Goal: Task Accomplishment & Management: Manage account settings

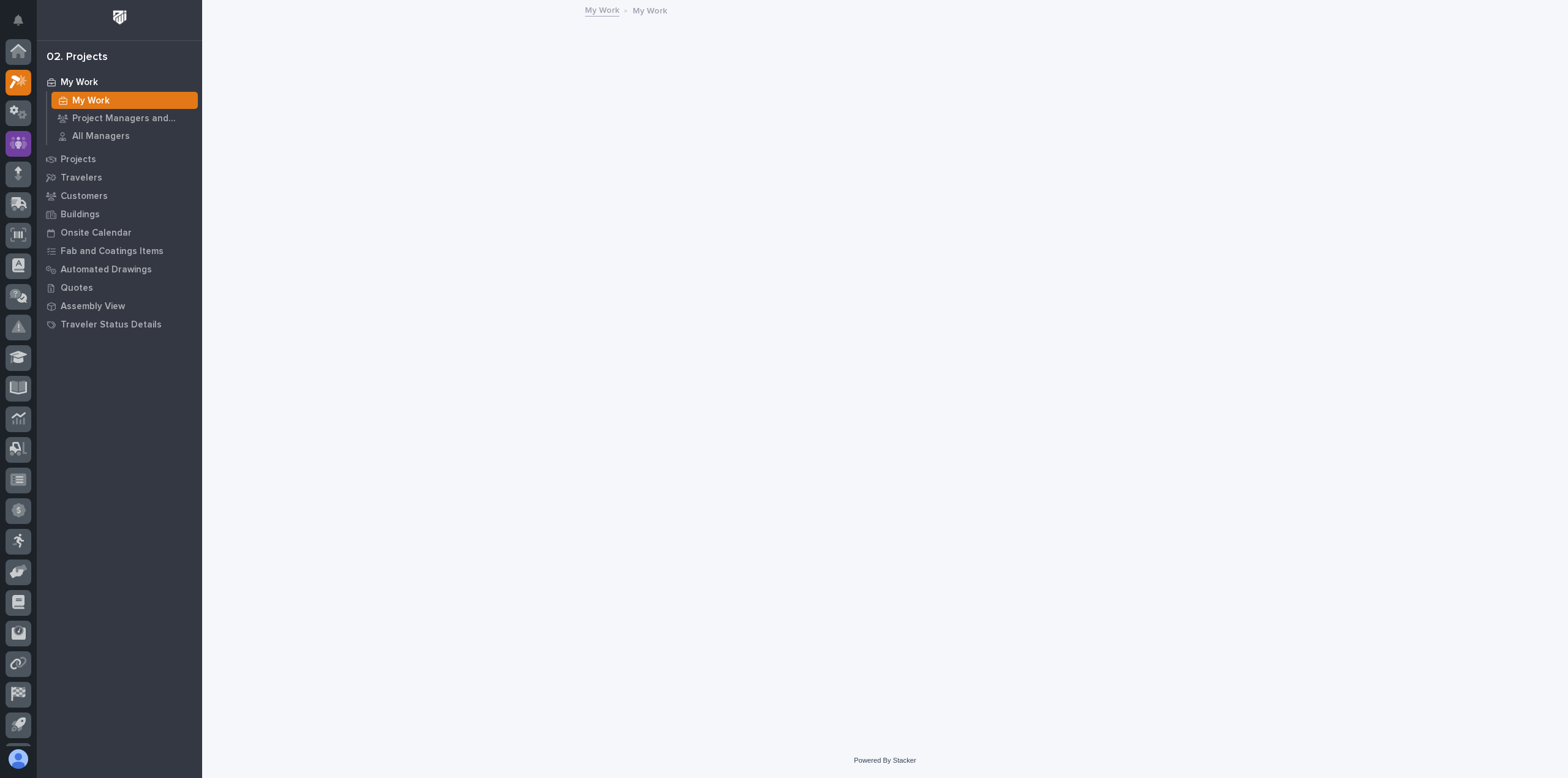
scroll to position [27, 0]
click at [25, 83] on icon at bounding box center [19, 85] width 18 height 14
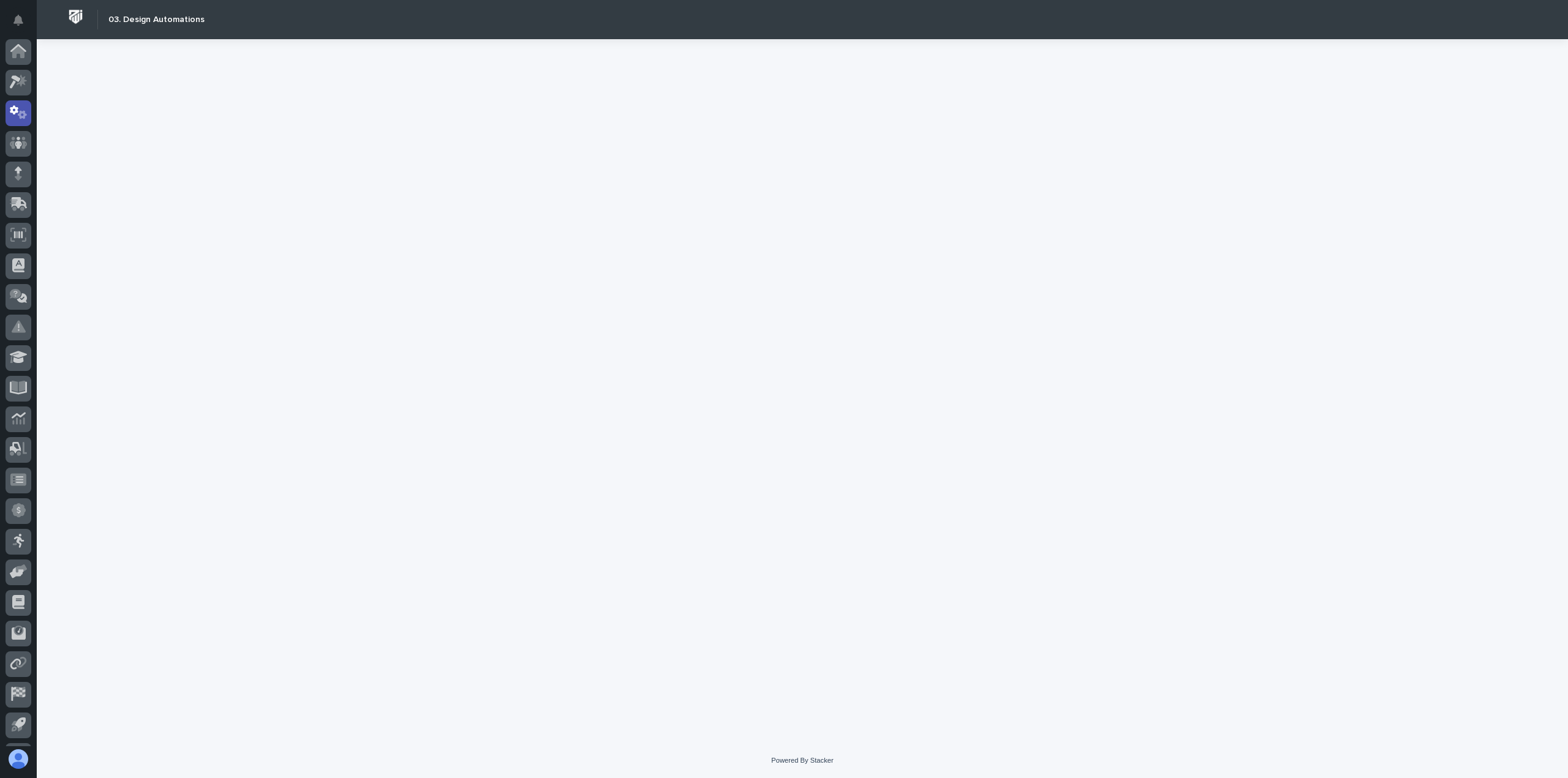
scroll to position [27, 0]
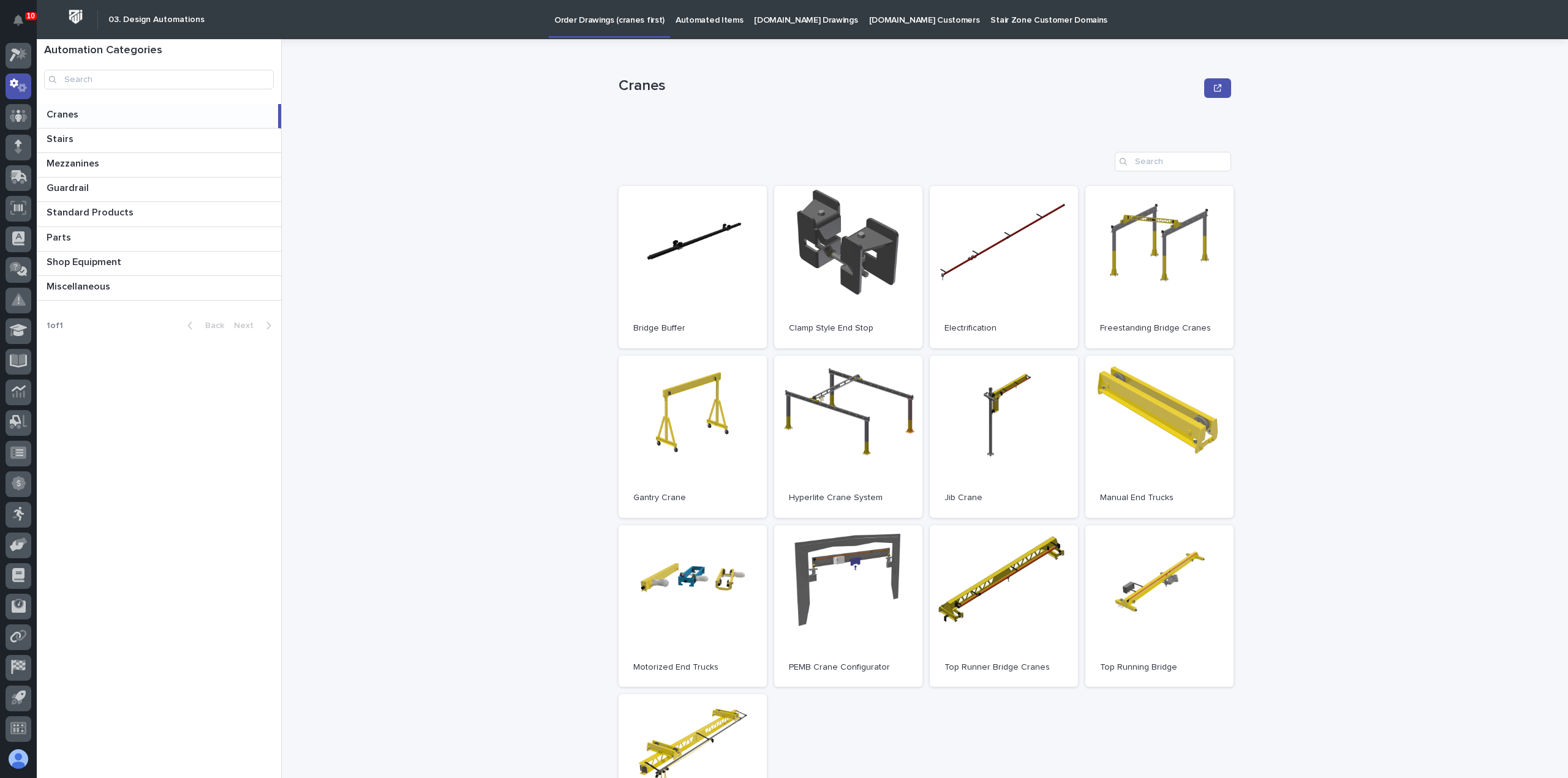
click at [723, 16] on p "Automated Items" at bounding box center [709, 13] width 67 height 26
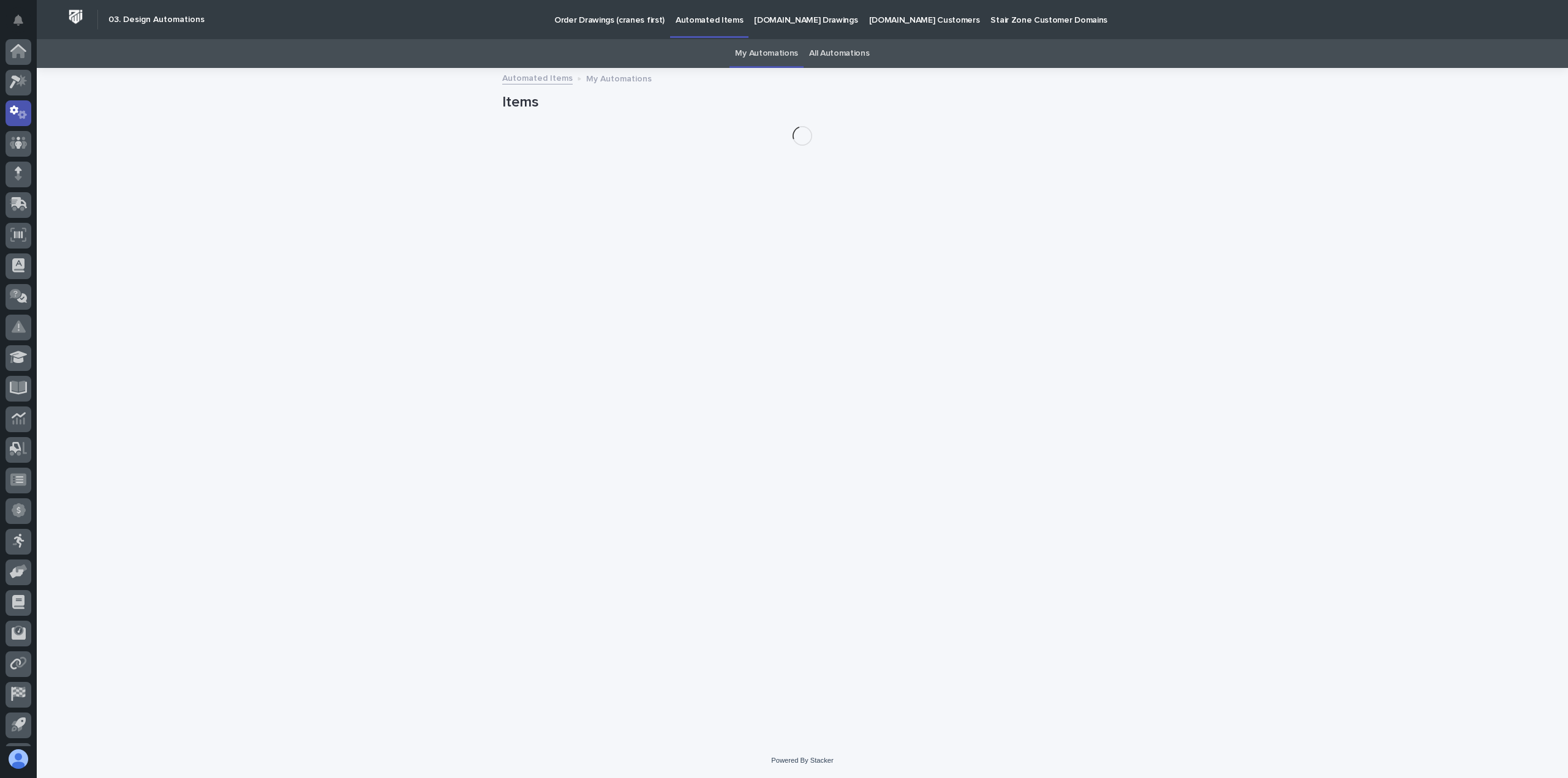
scroll to position [27, 0]
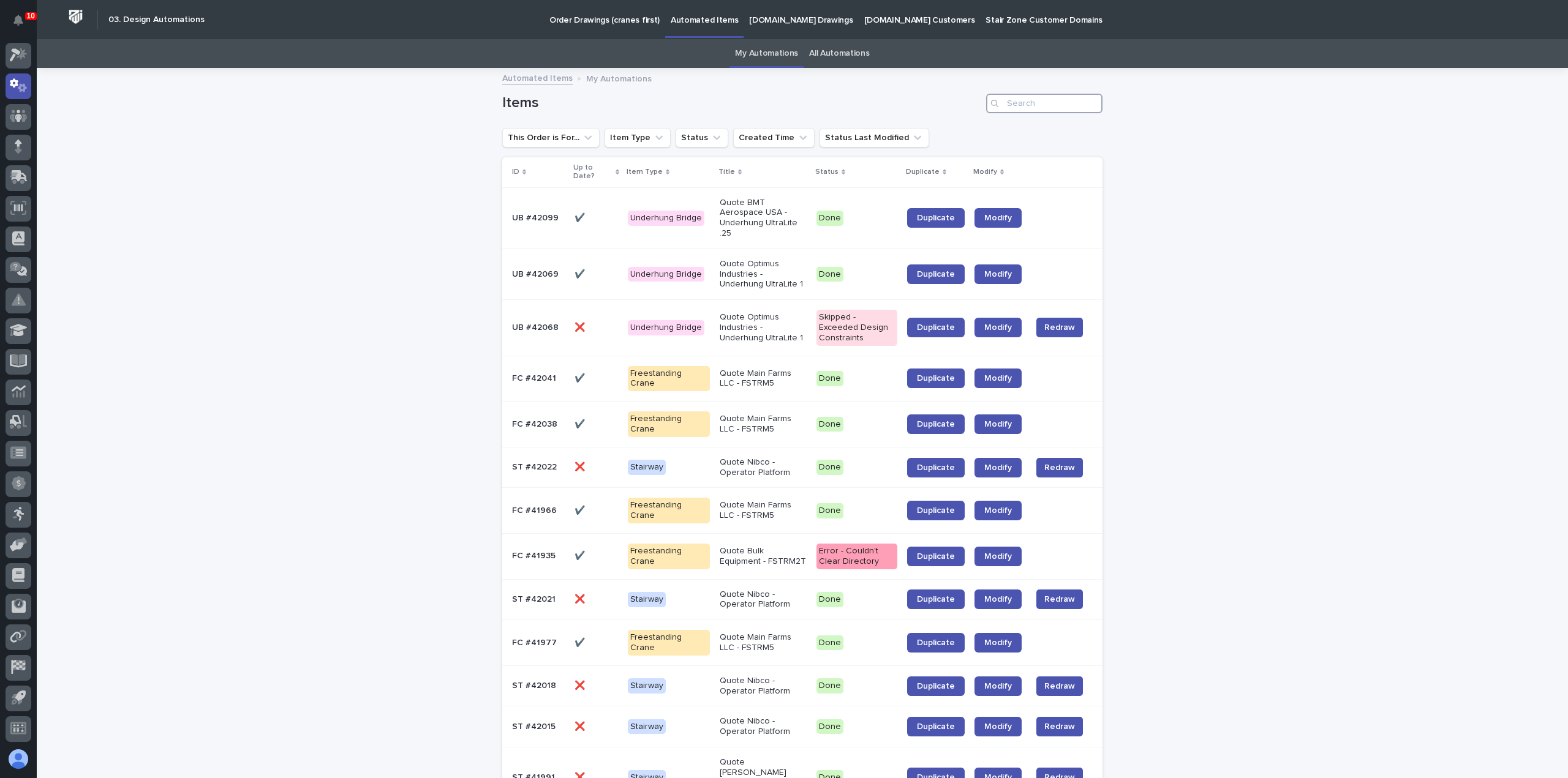
click at [1043, 109] on input "Search" at bounding box center [1044, 104] width 116 height 19
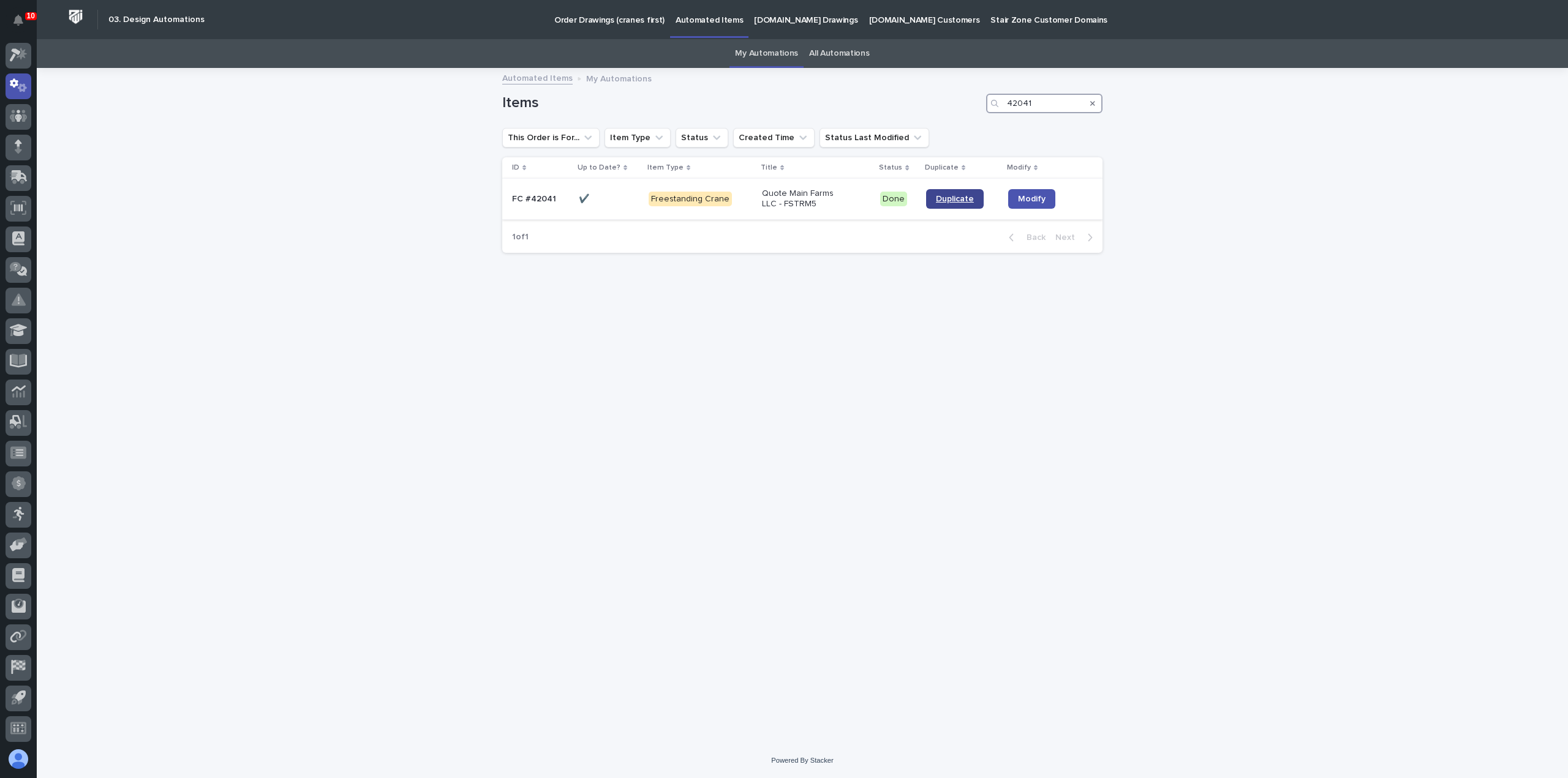
type input "42041"
click at [962, 197] on span "Duplicate" at bounding box center [955, 199] width 38 height 9
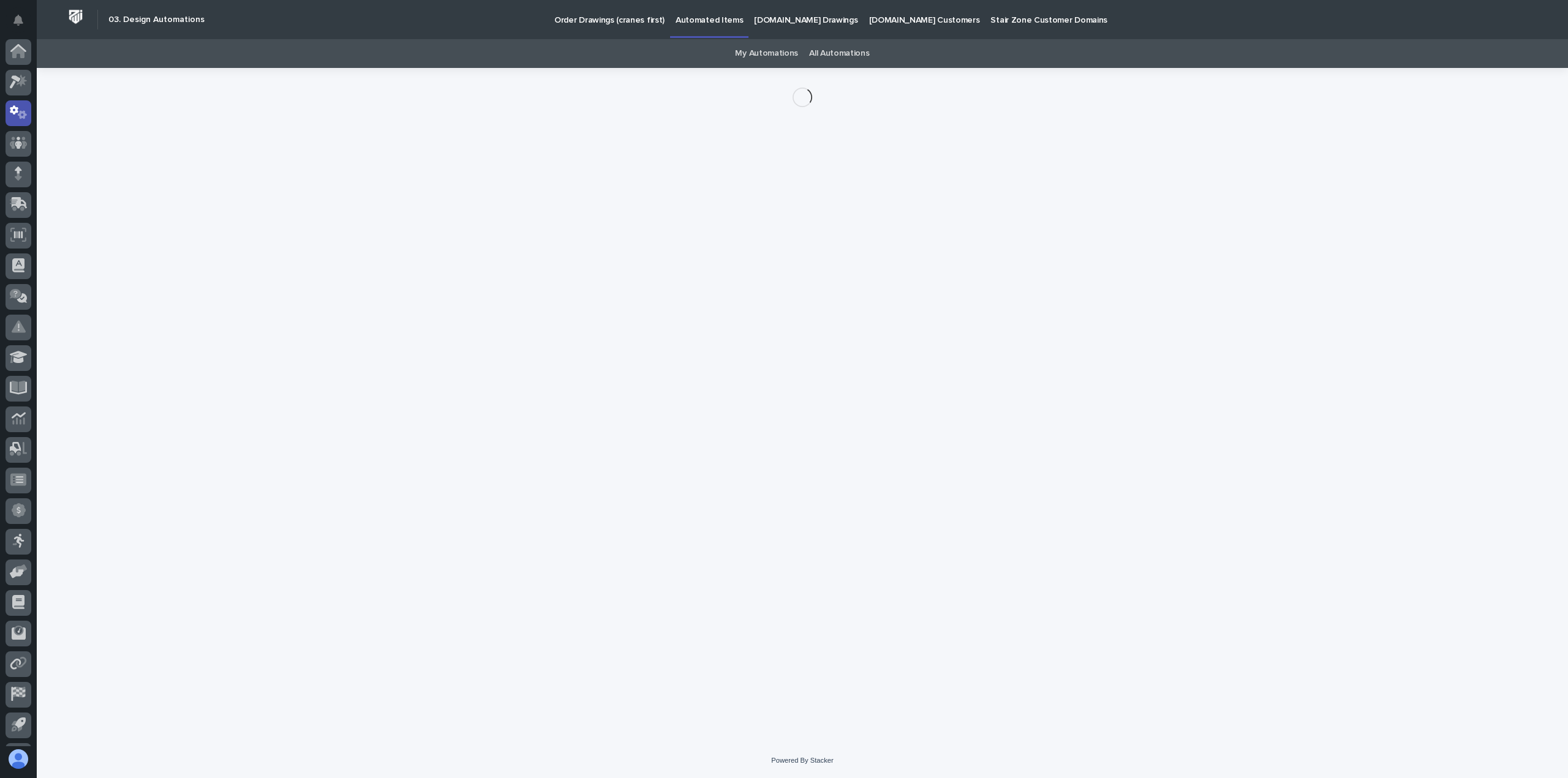
scroll to position [27, 0]
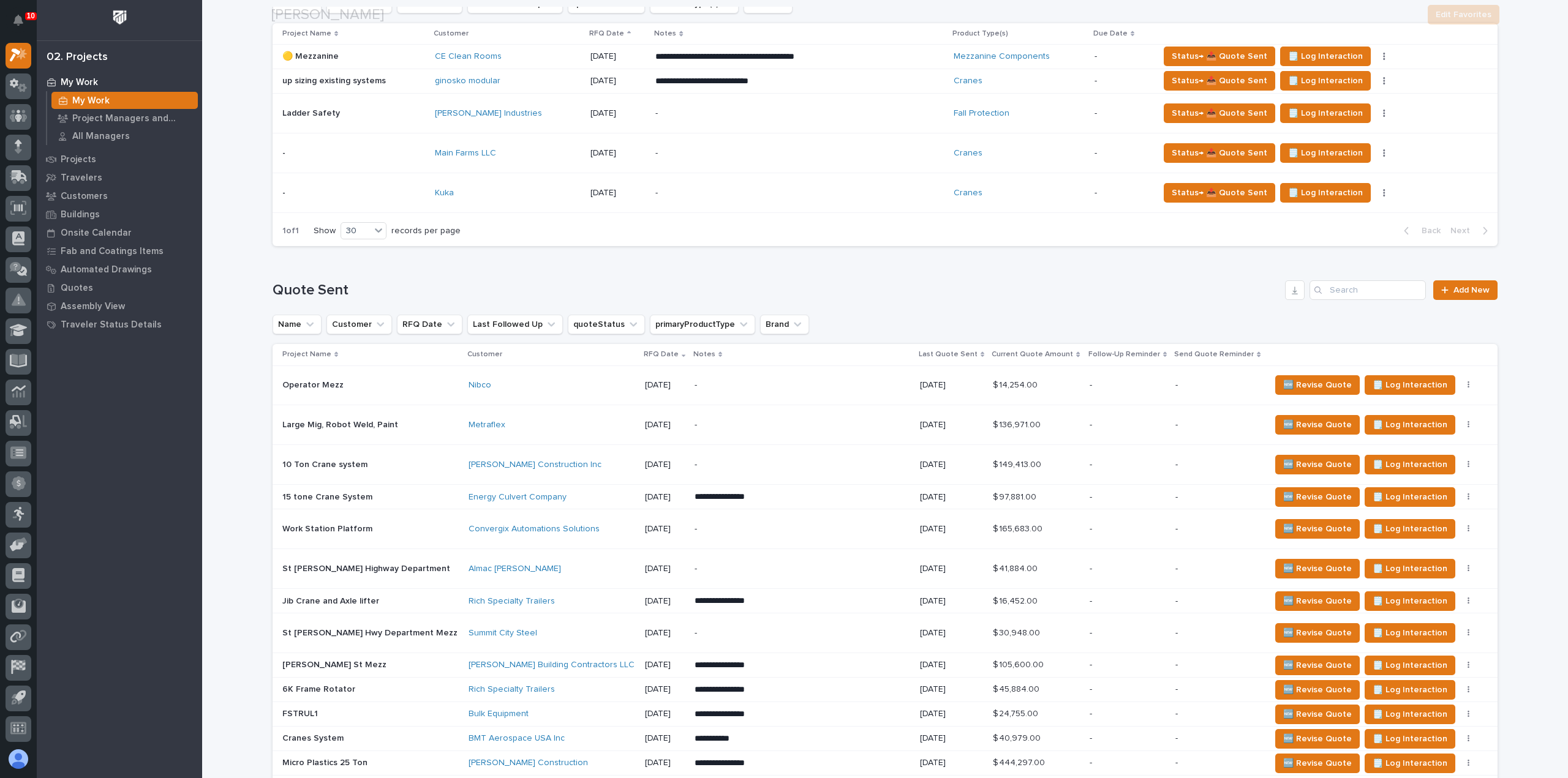
scroll to position [390, 0]
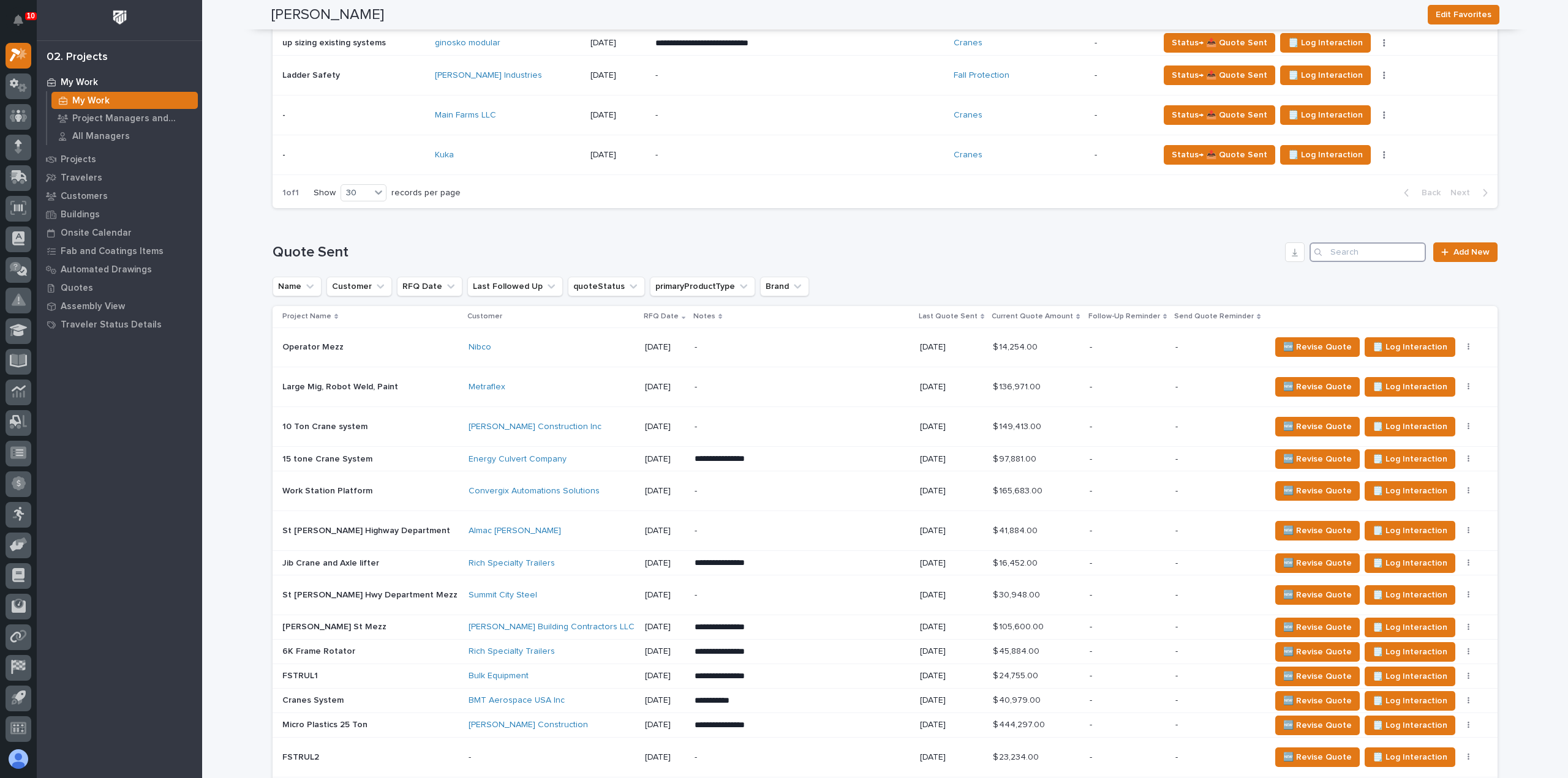
click at [1353, 242] on input "Search" at bounding box center [1368, 252] width 116 height 19
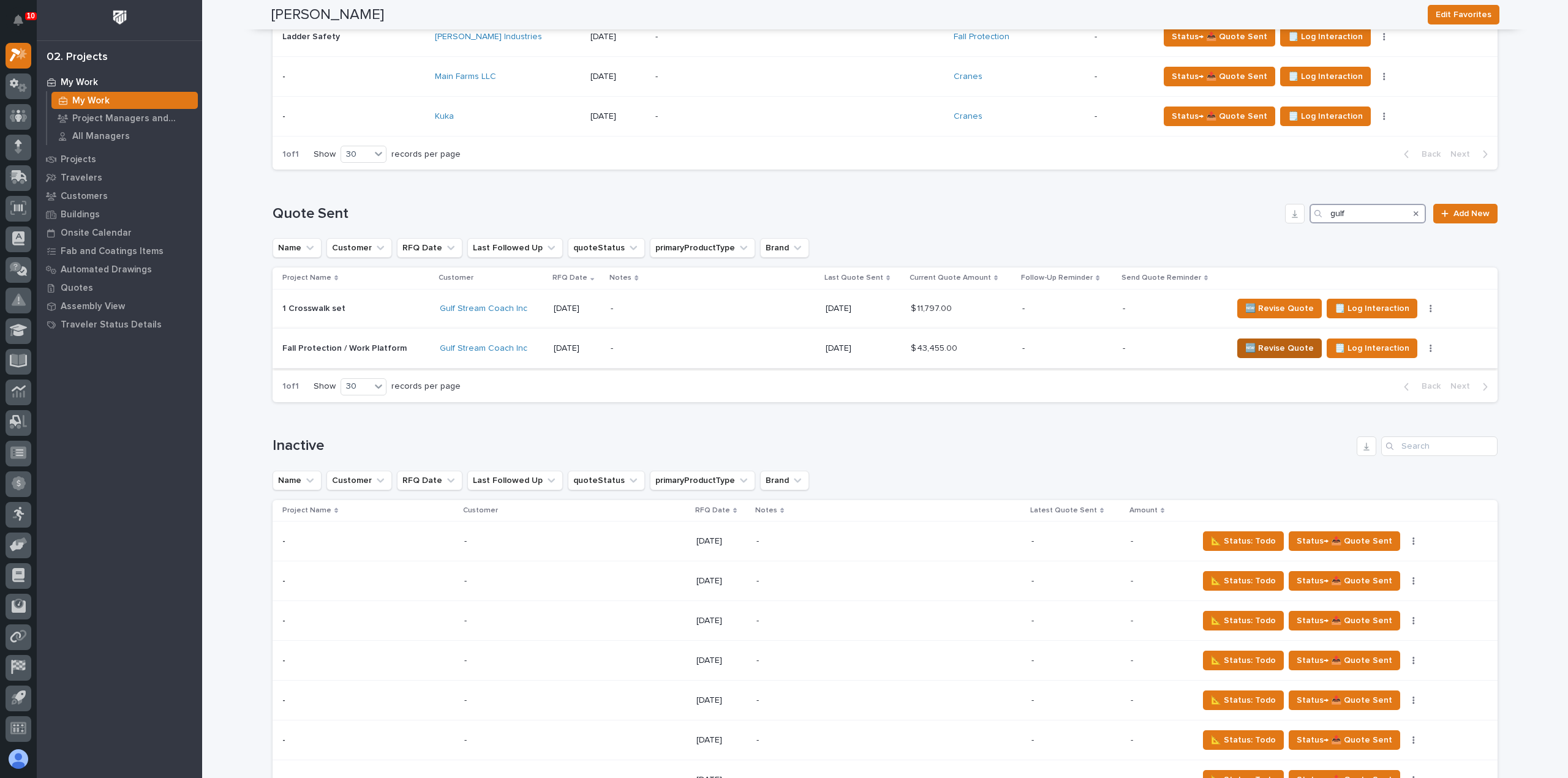
type input "gulf"
click at [1270, 349] on span "🆕 Revise Quote" at bounding box center [1280, 349] width 69 height 15
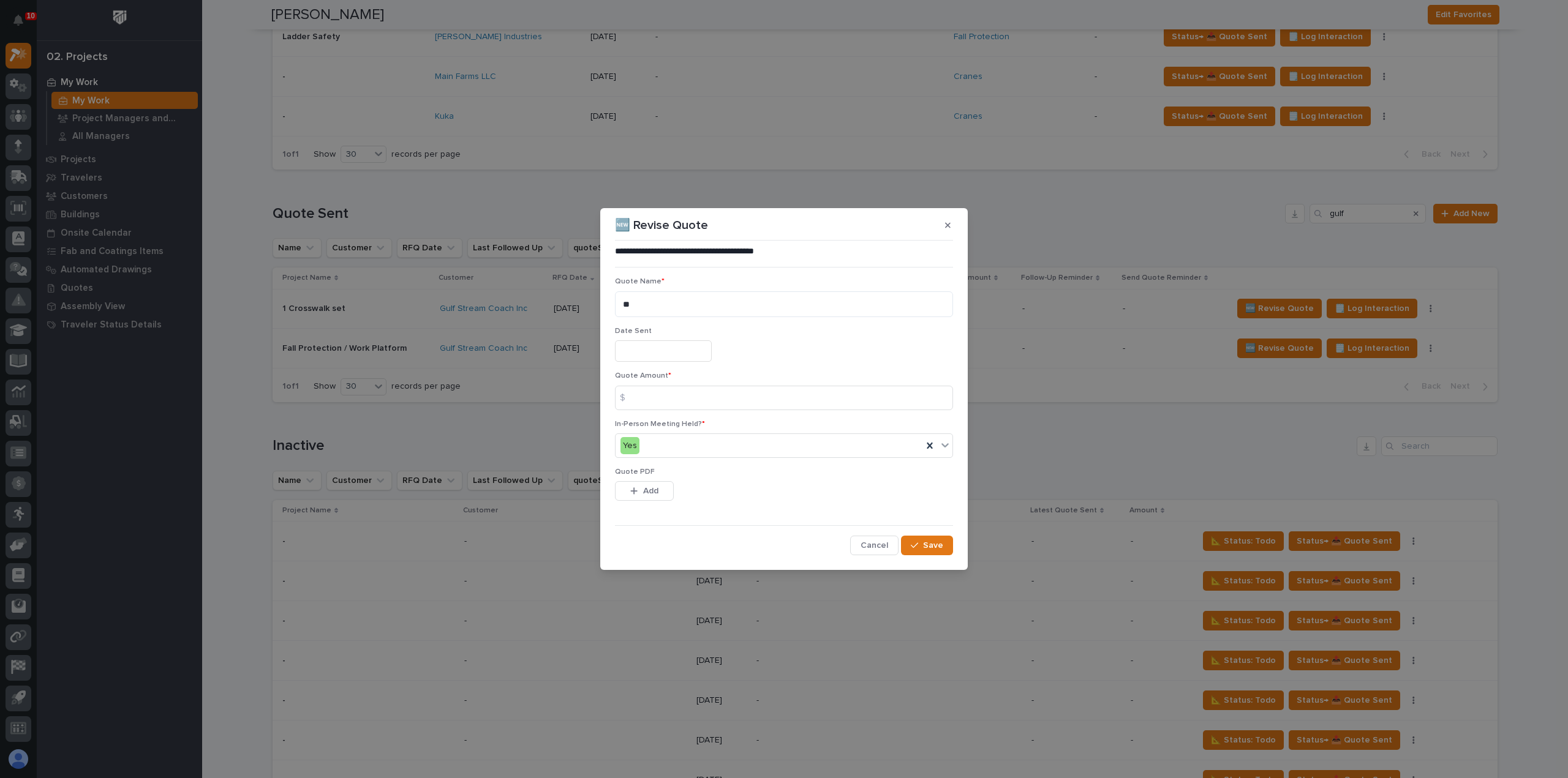
click at [643, 345] on input "text" at bounding box center [663, 351] width 97 height 22
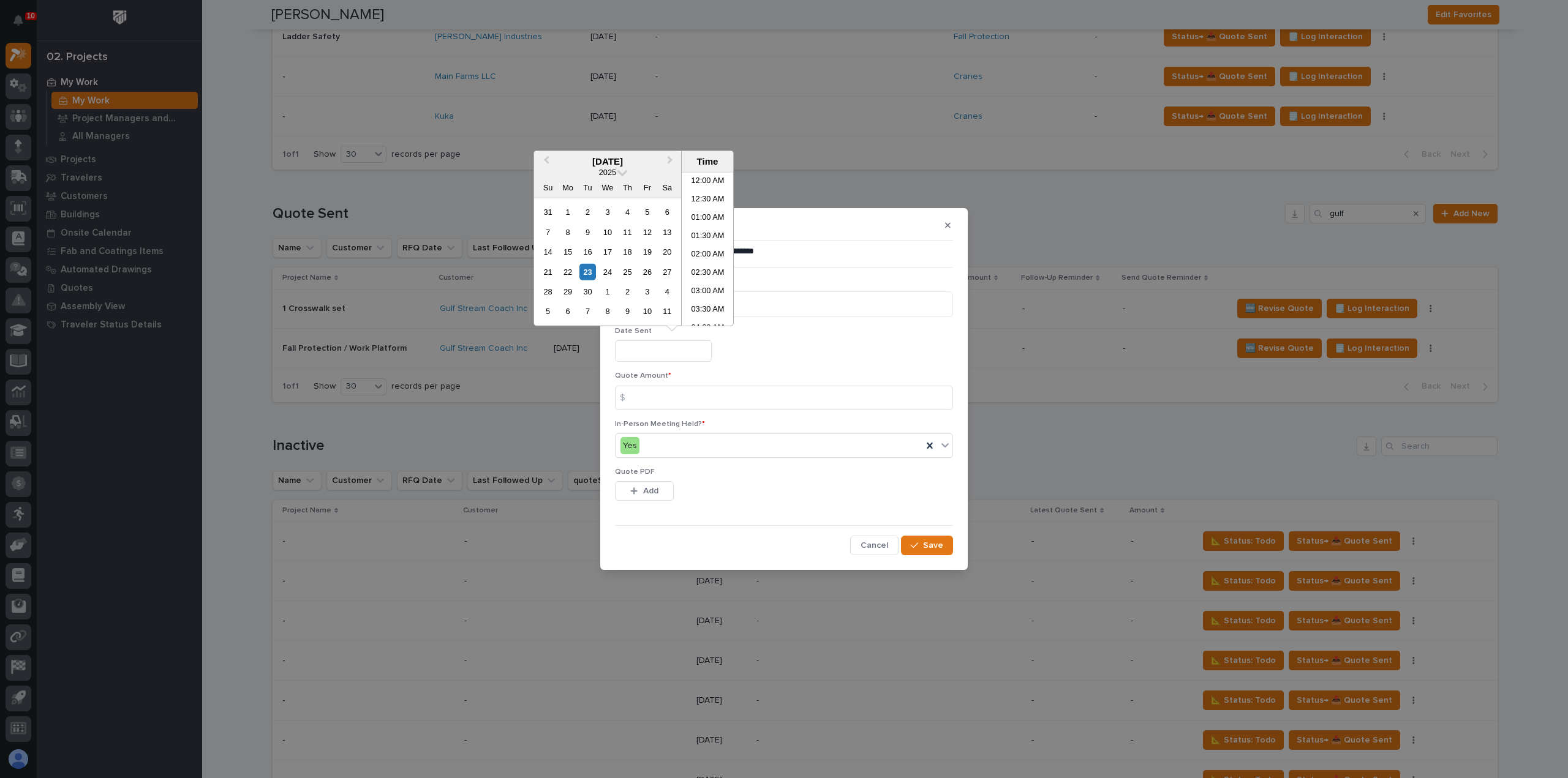
scroll to position [245, 0]
click at [590, 271] on div "23" at bounding box center [587, 271] width 16 height 16
type input "**********"
click at [668, 402] on input at bounding box center [784, 398] width 338 height 25
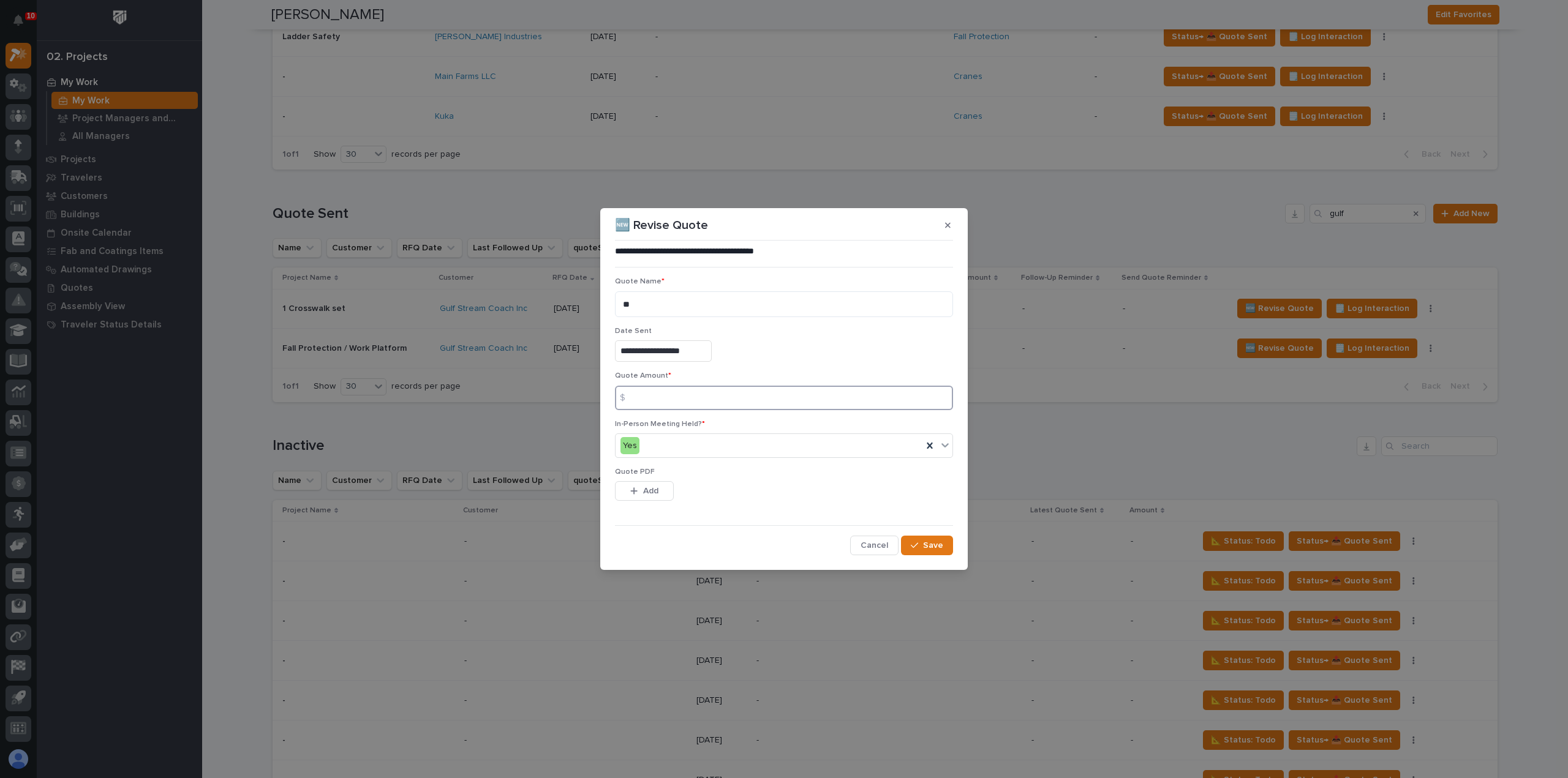
click at [767, 396] on input at bounding box center [784, 398] width 338 height 25
type input "42577"
click at [645, 493] on span "Add" at bounding box center [651, 491] width 16 height 11
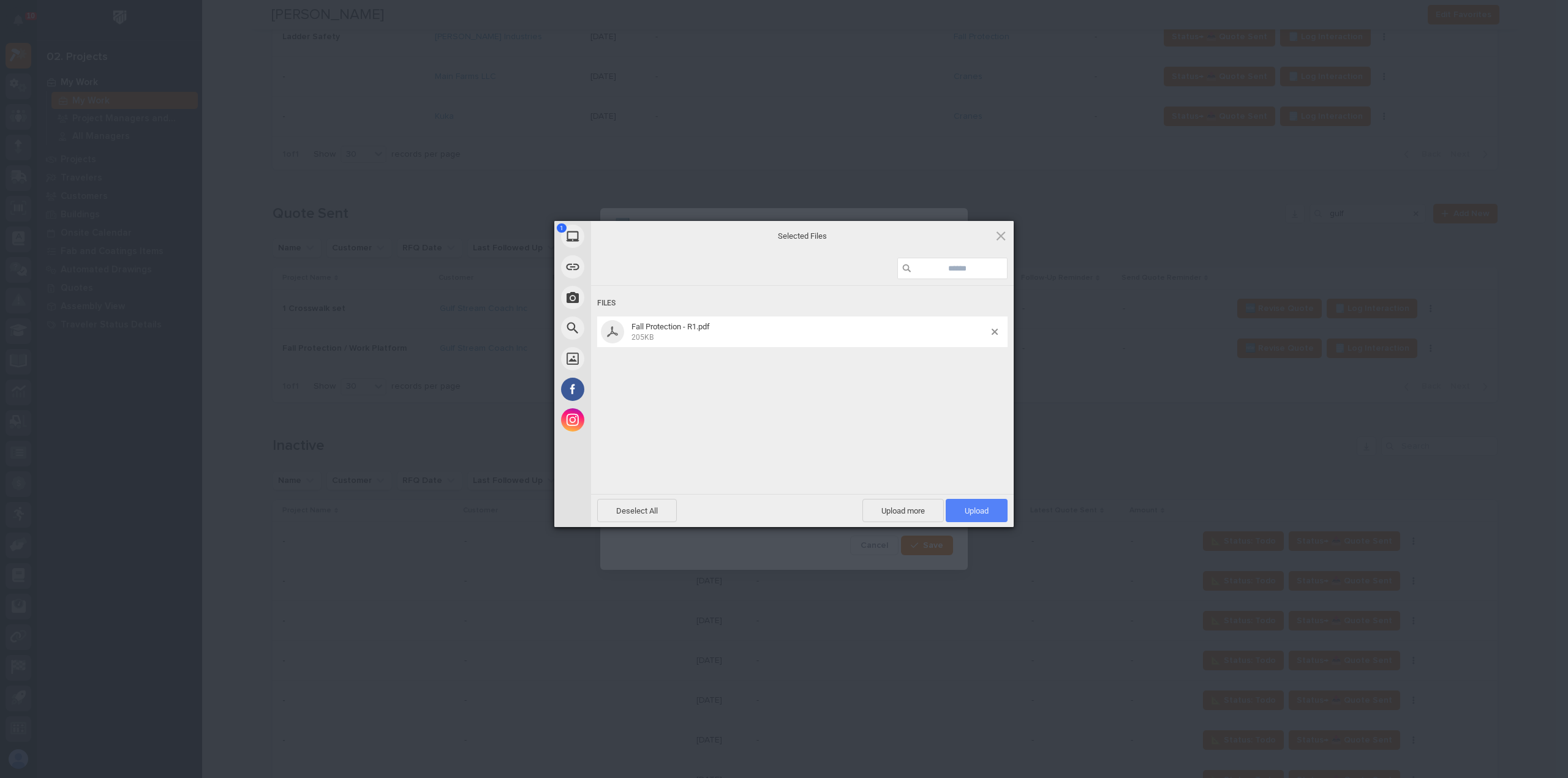
click at [990, 512] on span "Upload 1" at bounding box center [976, 510] width 62 height 23
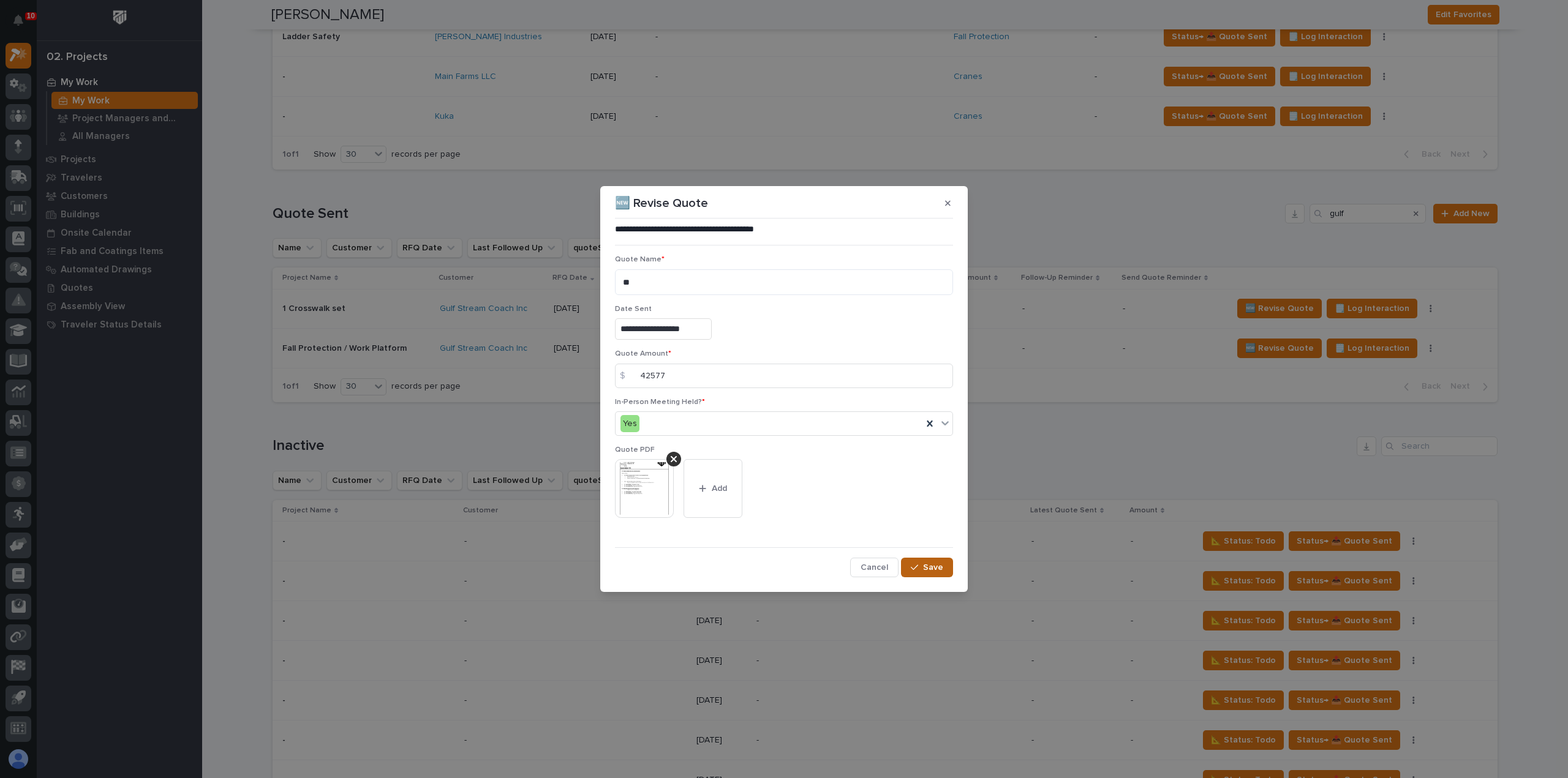
click at [932, 566] on span "Save" at bounding box center [932, 567] width 20 height 11
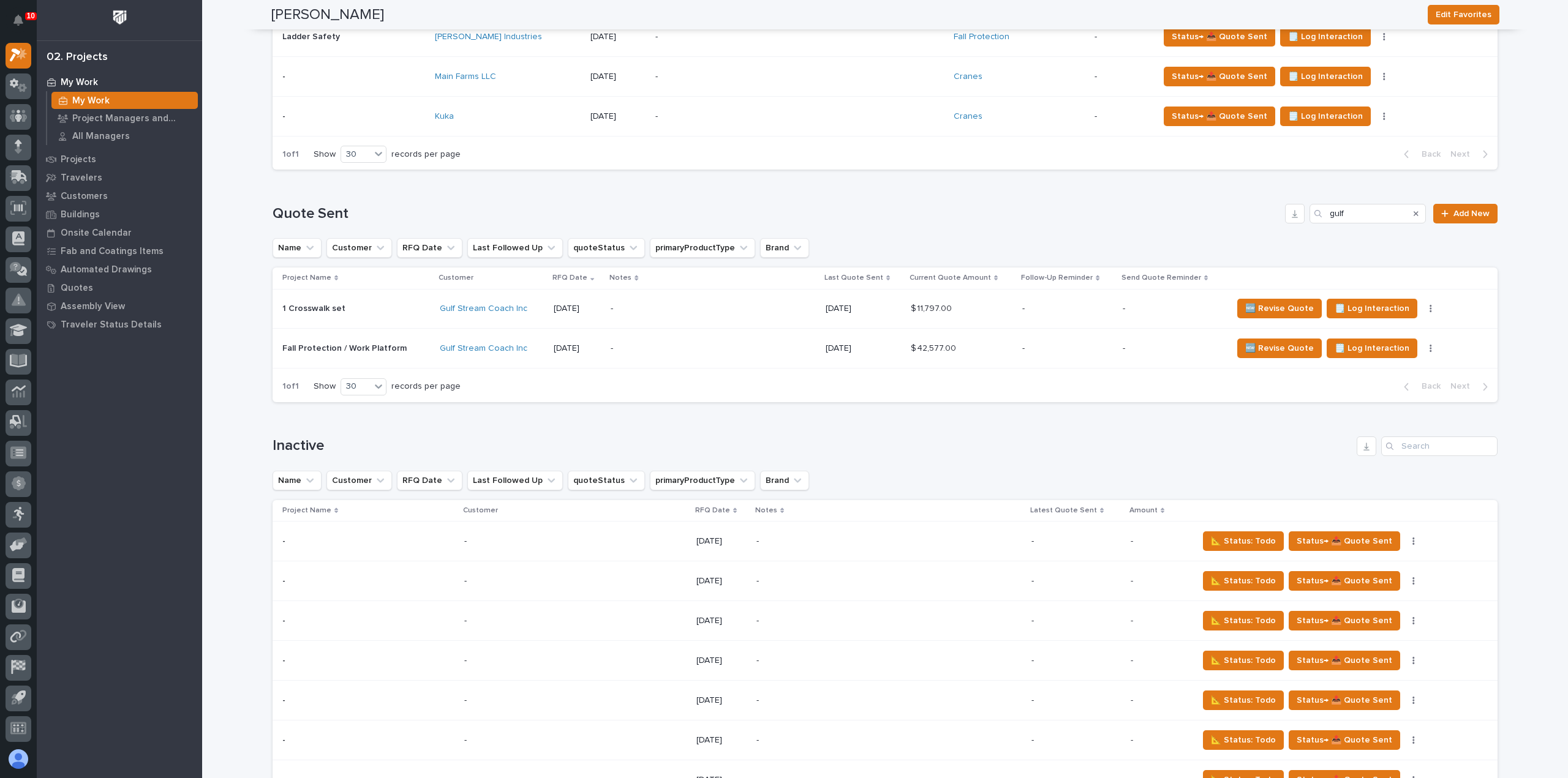
scroll to position [0, 0]
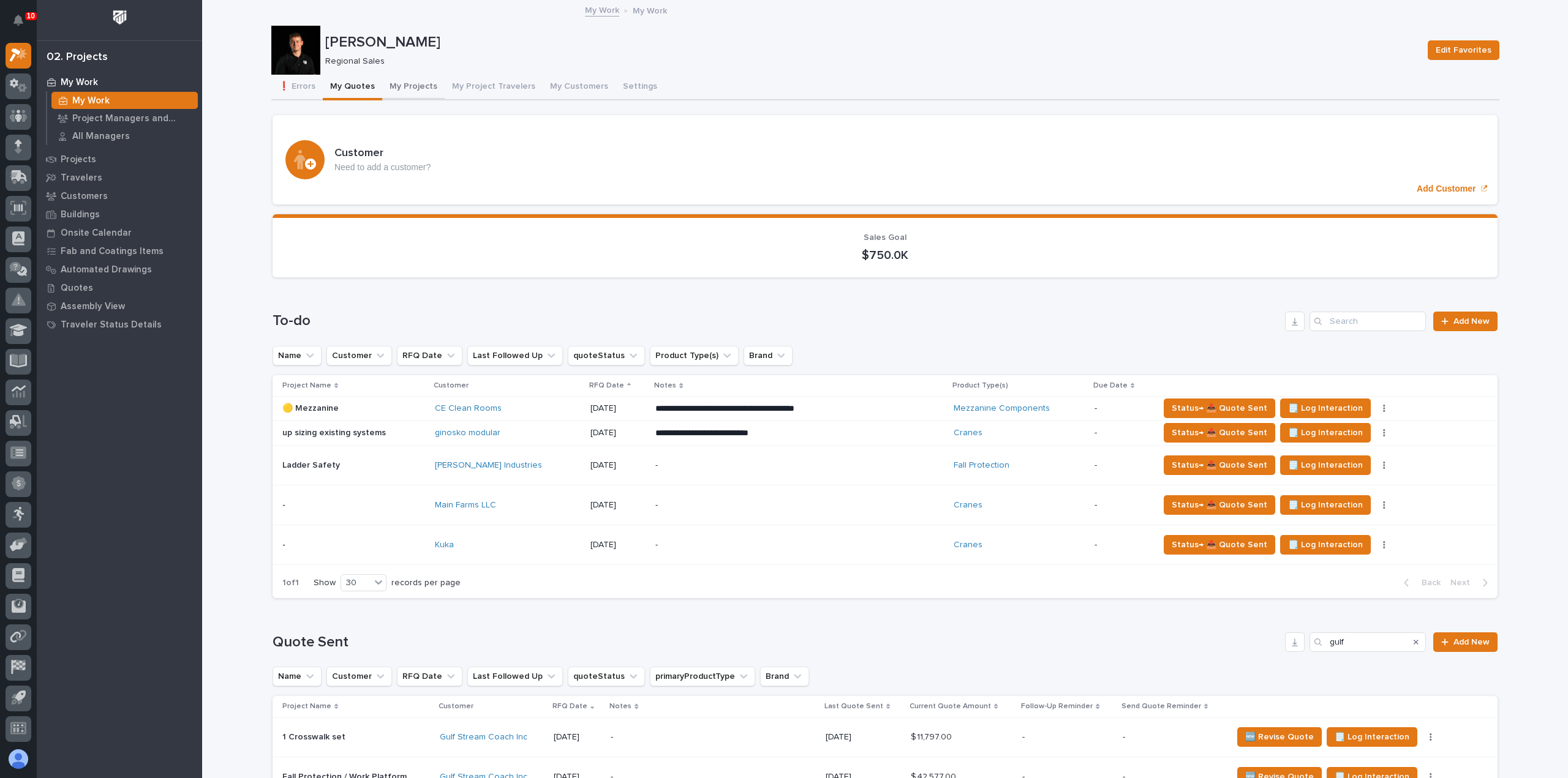
click at [414, 92] on button "My Projects" at bounding box center [414, 87] width 63 height 26
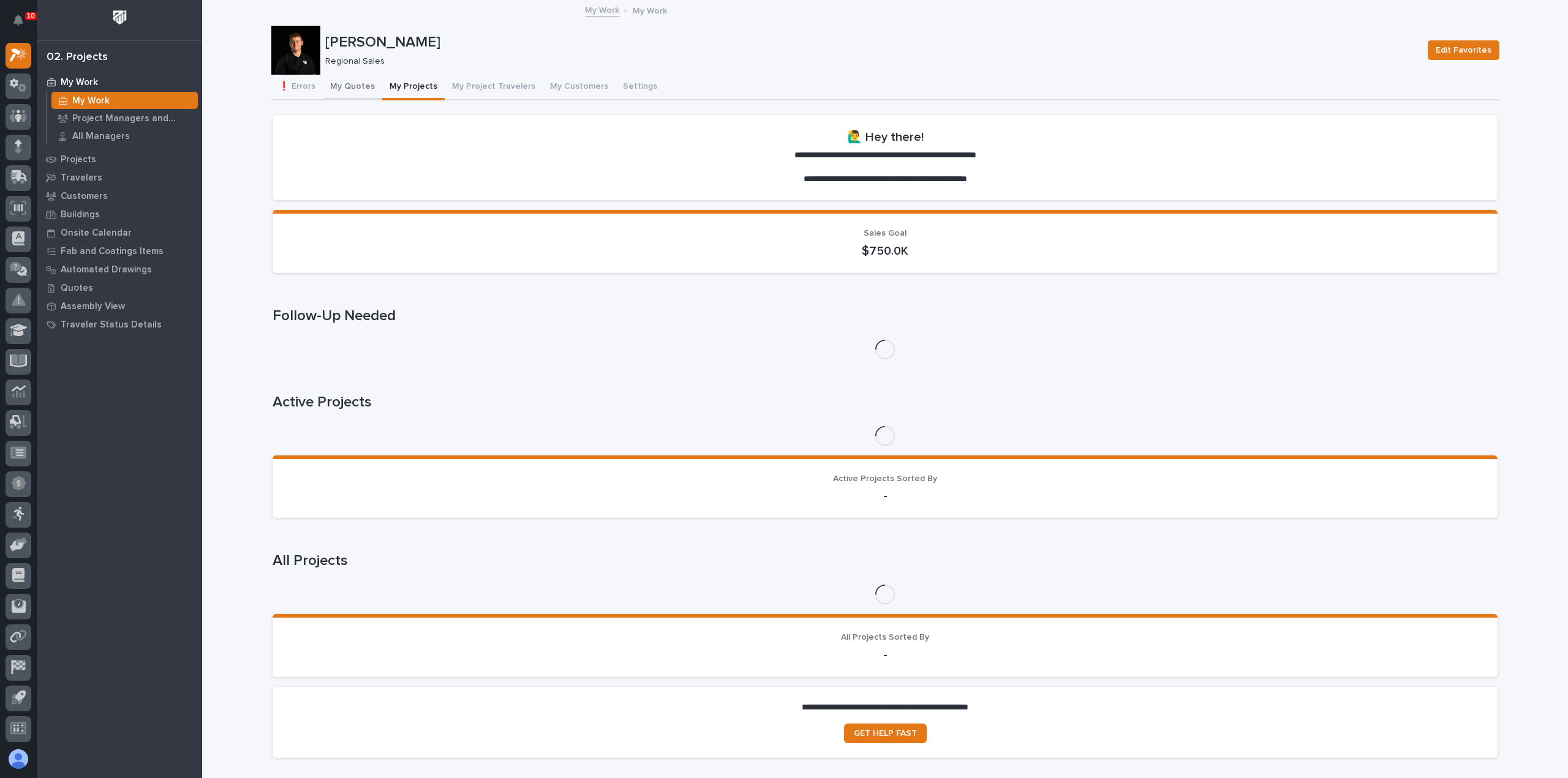
click at [344, 83] on button "My Quotes" at bounding box center [353, 87] width 60 height 26
